Goal: Check status: Check status

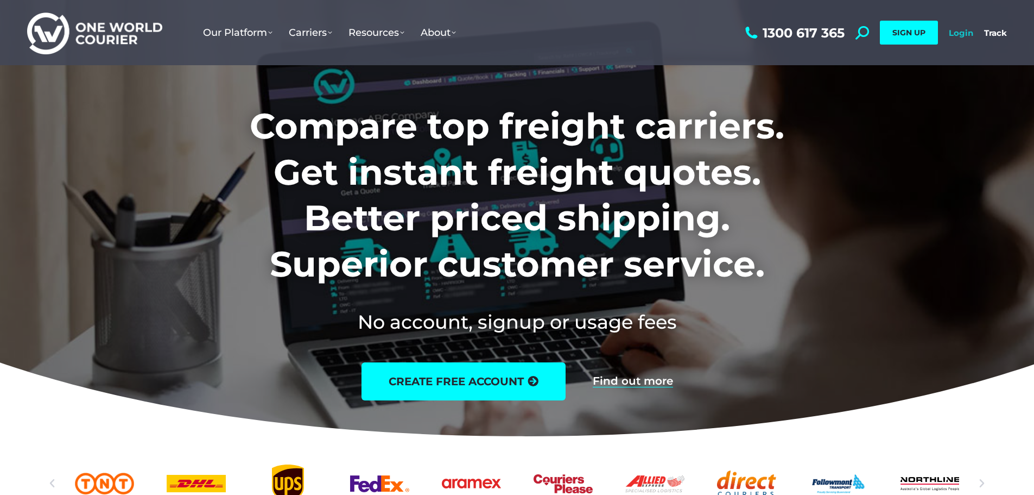
click at [967, 34] on link "Login" at bounding box center [961, 33] width 24 height 10
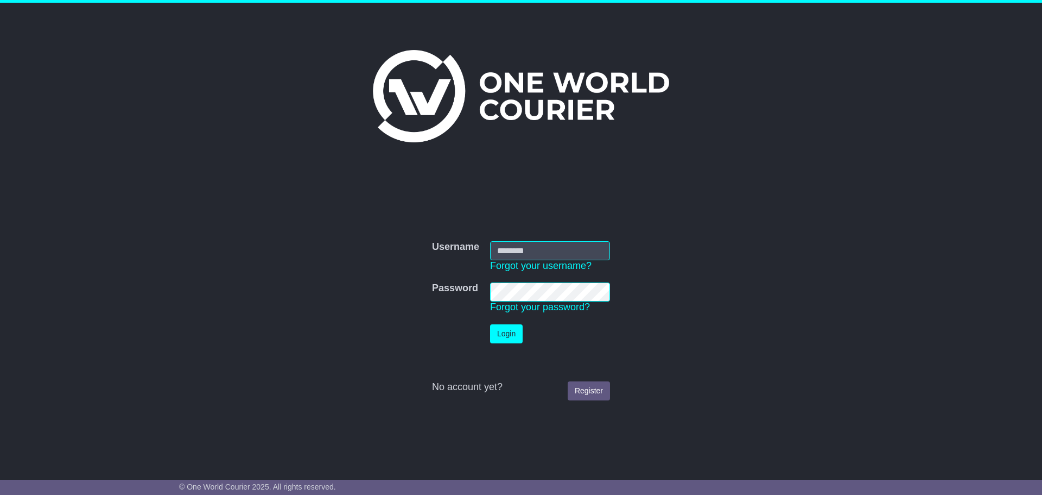
type input "**********"
click at [509, 342] on button "Login" at bounding box center [506, 333] width 33 height 19
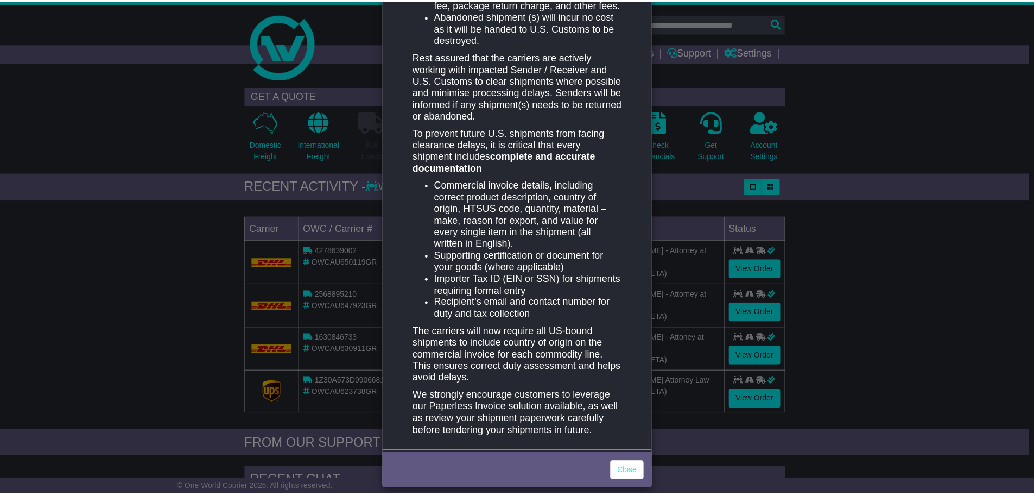
scroll to position [445, 0]
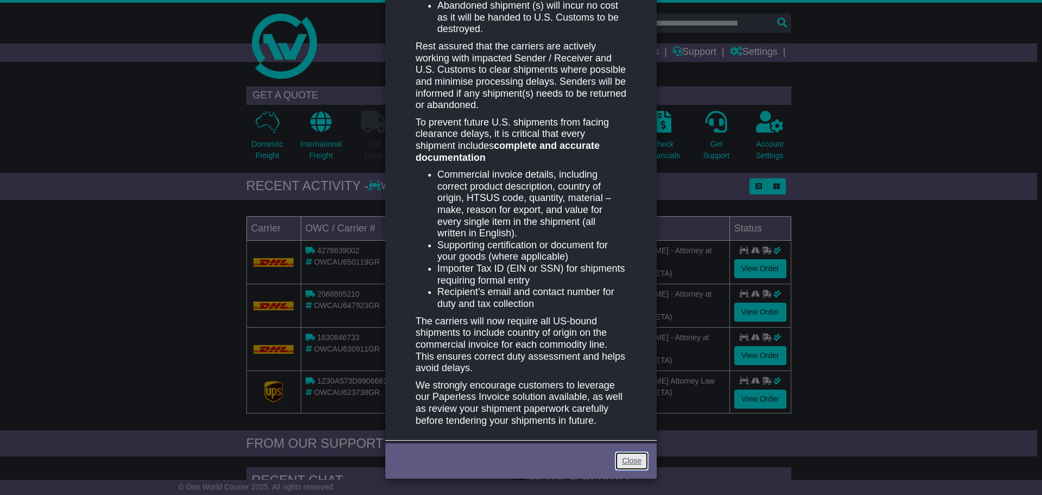
click at [639, 462] on link "Close" at bounding box center [632, 460] width 34 height 19
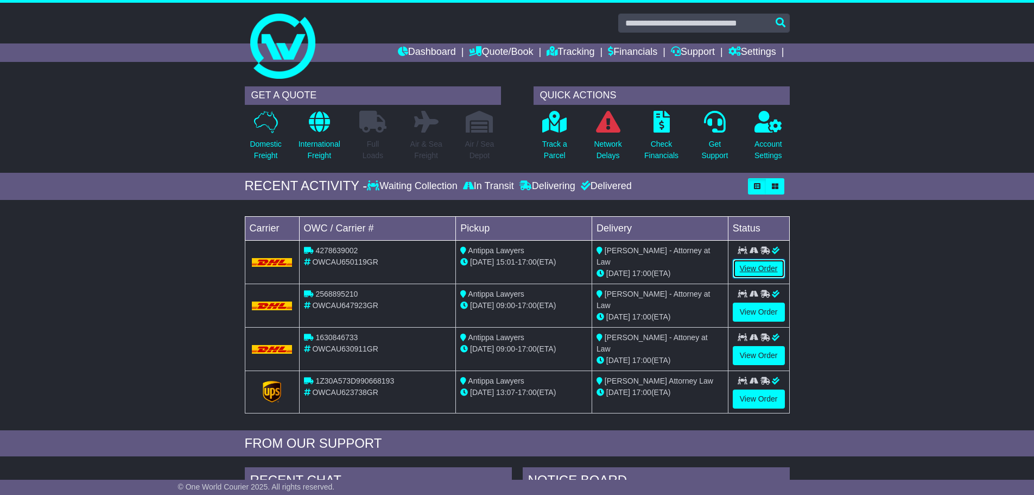
click at [749, 264] on link "View Order" at bounding box center [759, 268] width 52 height 19
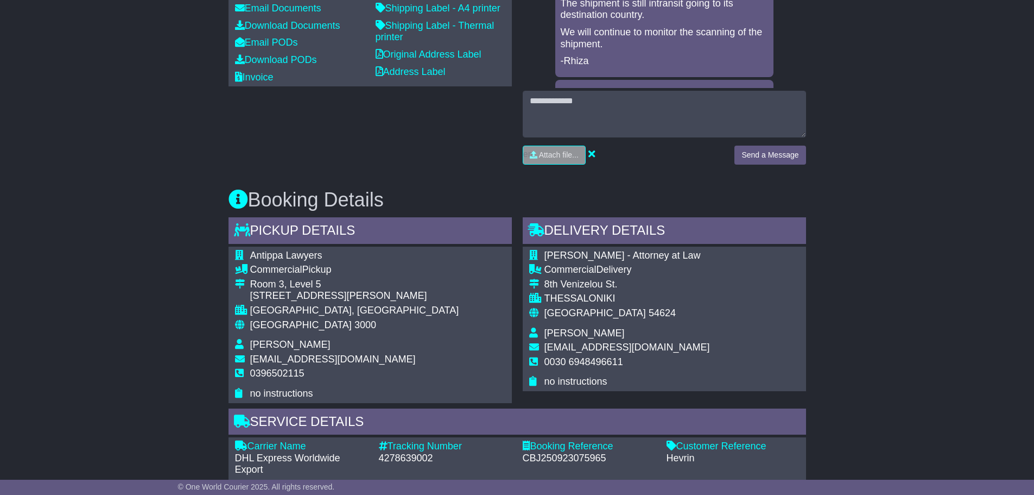
scroll to position [434, 0]
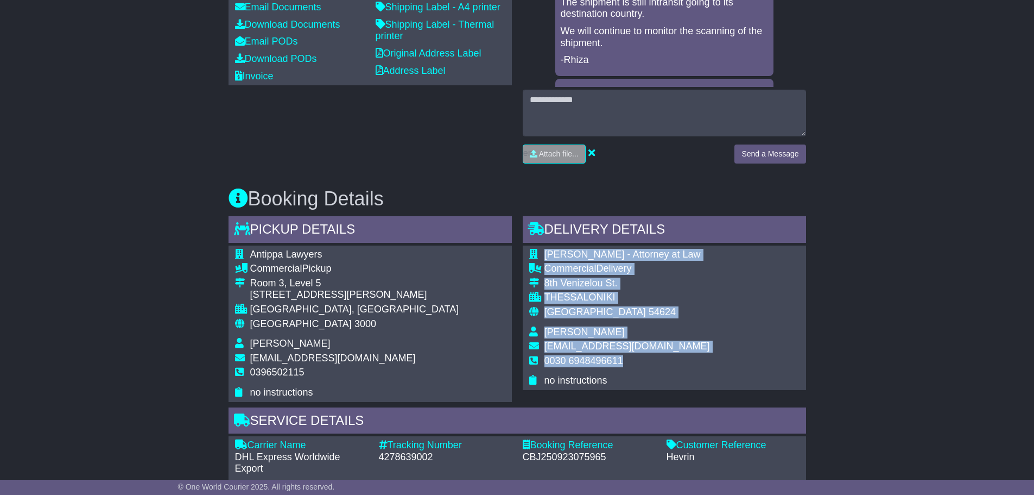
drag, startPoint x: 545, startPoint y: 251, endPoint x: 653, endPoint y: 363, distance: 155.5
click at [653, 363] on tbody "Maria Papageorgiou - Attorney at Law Commercial Delivery 8th Venizelou St. THES…" at bounding box center [619, 318] width 181 height 138
copy tbody "Maria Papageorgiou - Attorney at Law Commercial Delivery 8th Venizelou St. THES…"
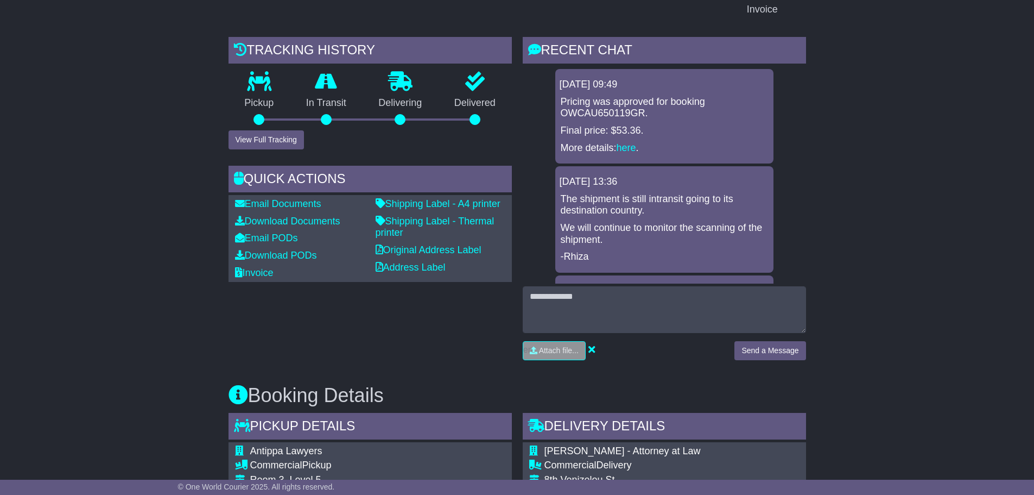
scroll to position [109, 0]
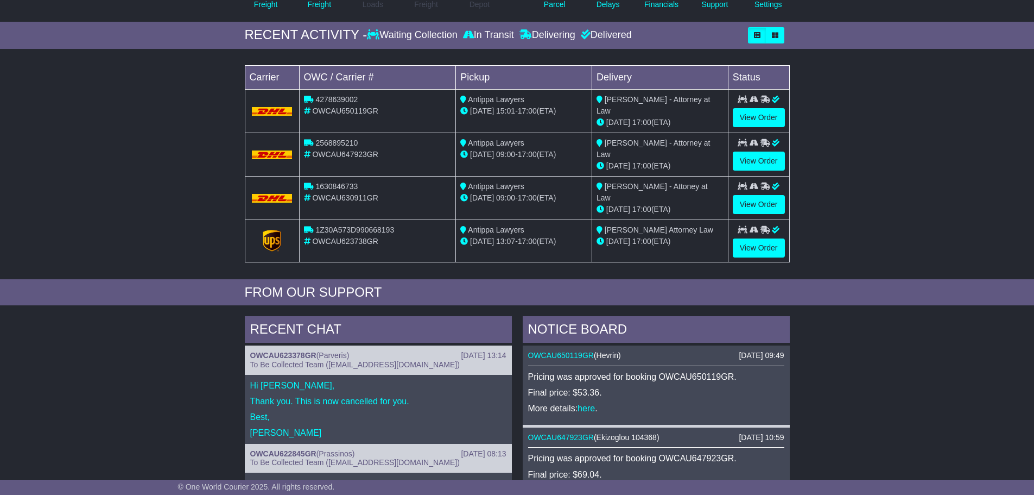
scroll to position [163, 0]
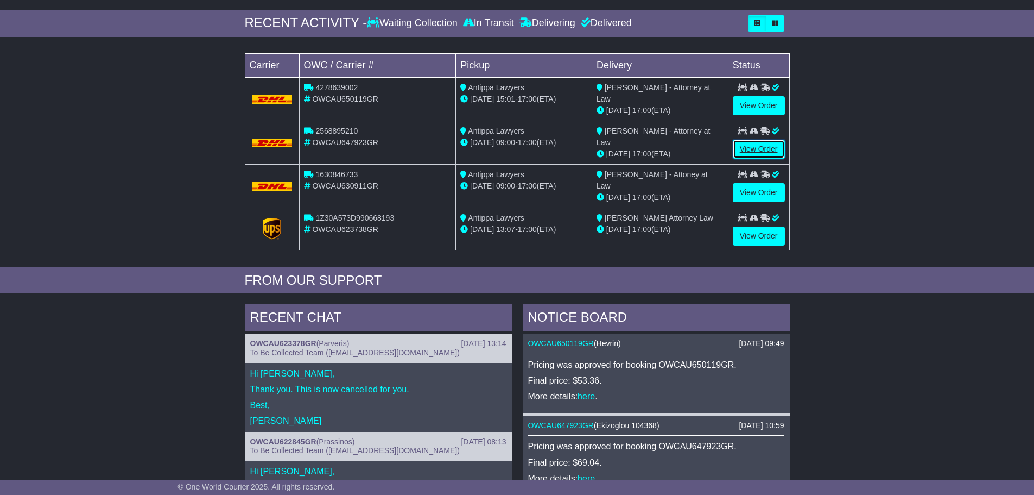
click at [761, 148] on link "View Order" at bounding box center [759, 149] width 52 height 19
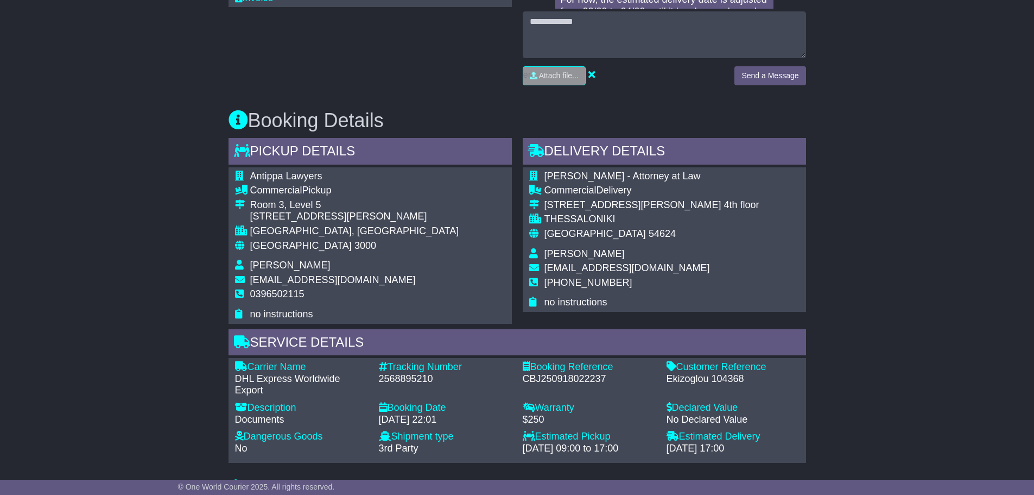
scroll to position [543, 0]
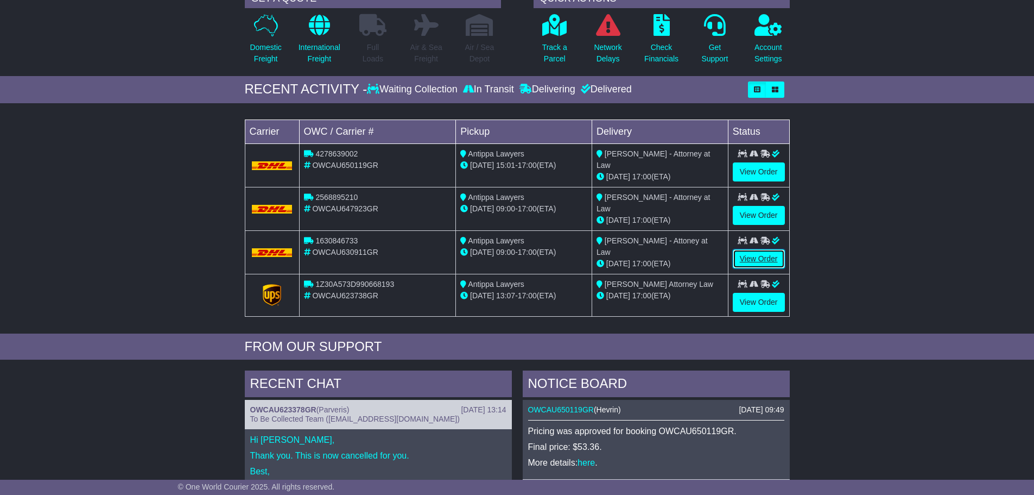
scroll to position [163, 0]
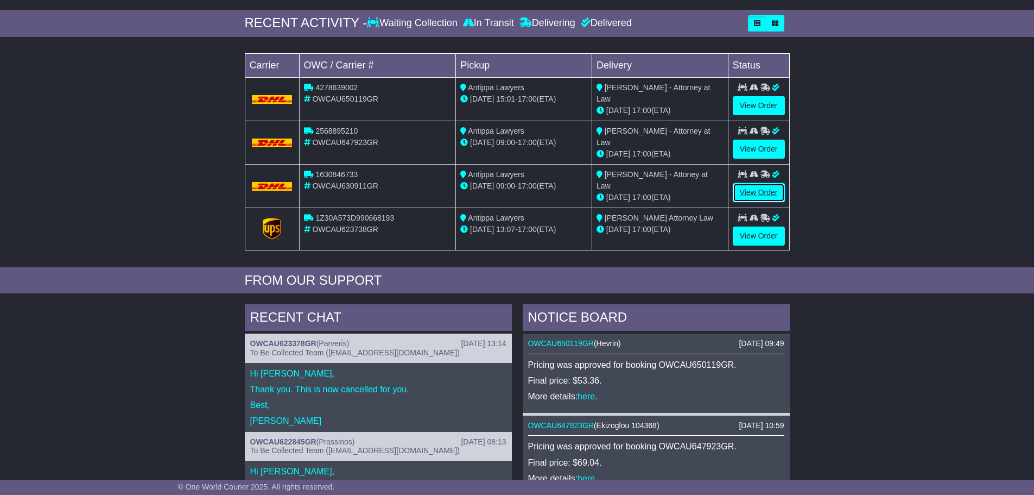
click at [762, 257] on div "Loading... No bookings found Carrier OWC / Carrier # Pickup Delivery Status 427…" at bounding box center [517, 154] width 556 height 225
click at [770, 192] on link "View Order" at bounding box center [759, 192] width 52 height 19
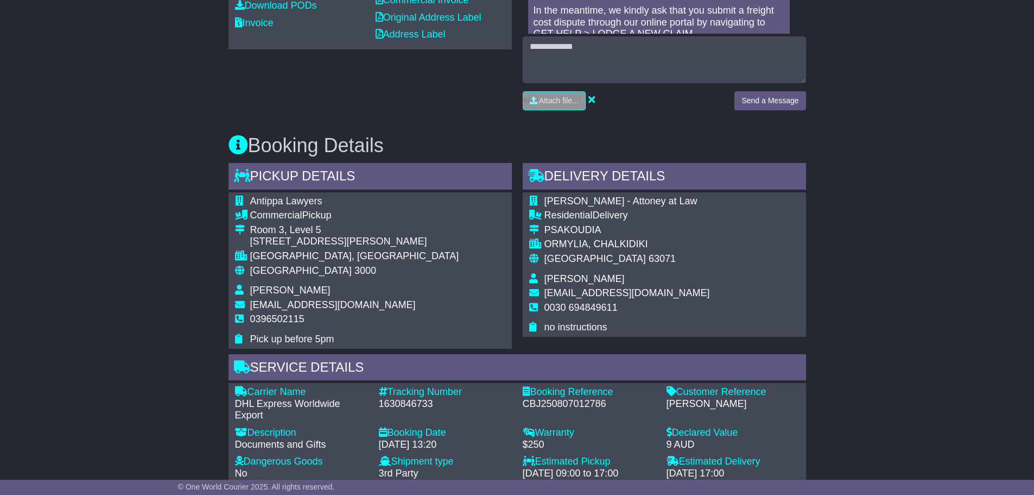
scroll to position [489, 0]
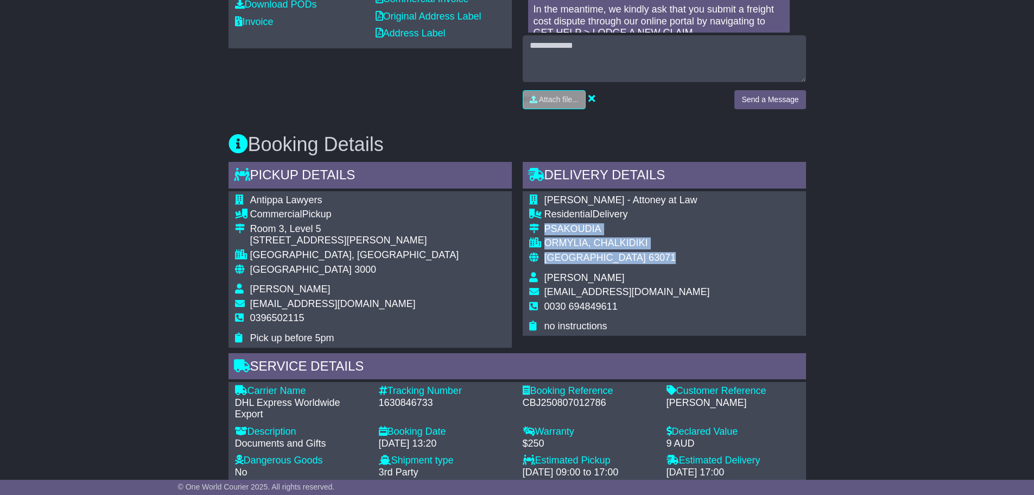
drag, startPoint x: 545, startPoint y: 228, endPoint x: 618, endPoint y: 261, distance: 80.4
click at [617, 264] on tbody "[PERSON_NAME] - Attoney at Law Residential Delivery PSAKOUDIA ORMYLIA, [GEOGRAP…" at bounding box center [619, 263] width 181 height 138
copy tbody "PSAKOUDIA ORMYLIA, CHALKIDIKI [GEOGRAPHIC_DATA] 63071"
